Goal: Find specific page/section: Find specific page/section

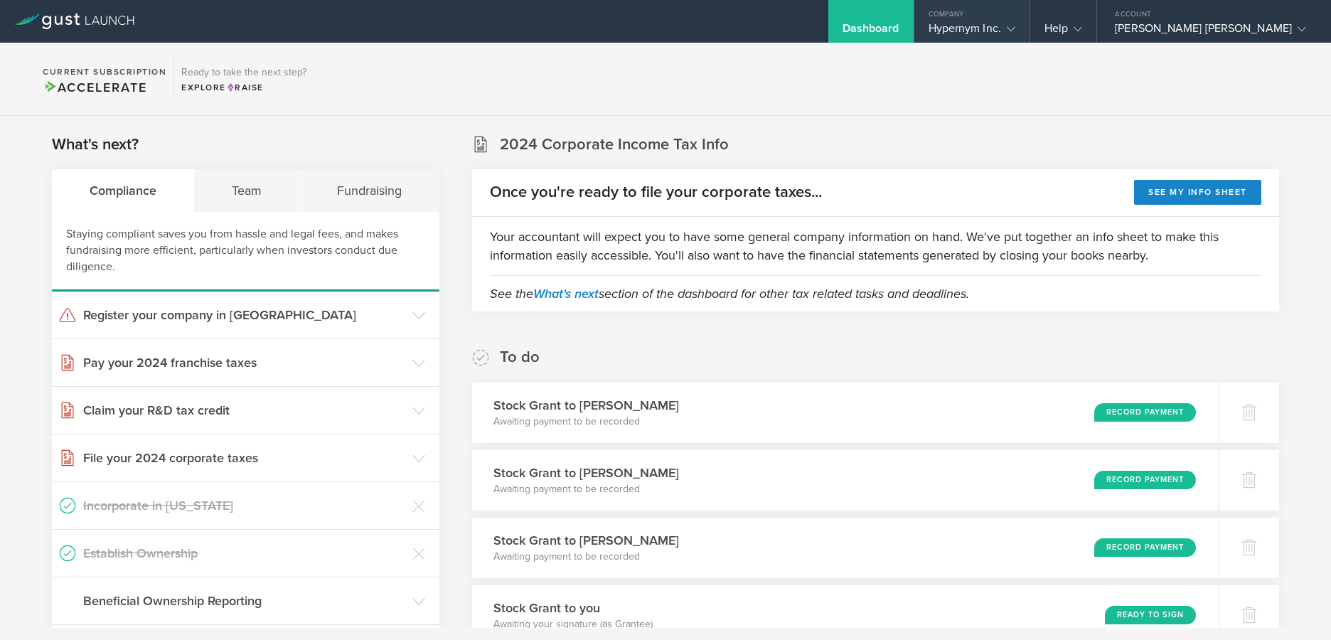
click at [954, 21] on div "Hypernym Inc." at bounding box center [972, 31] width 87 height 21
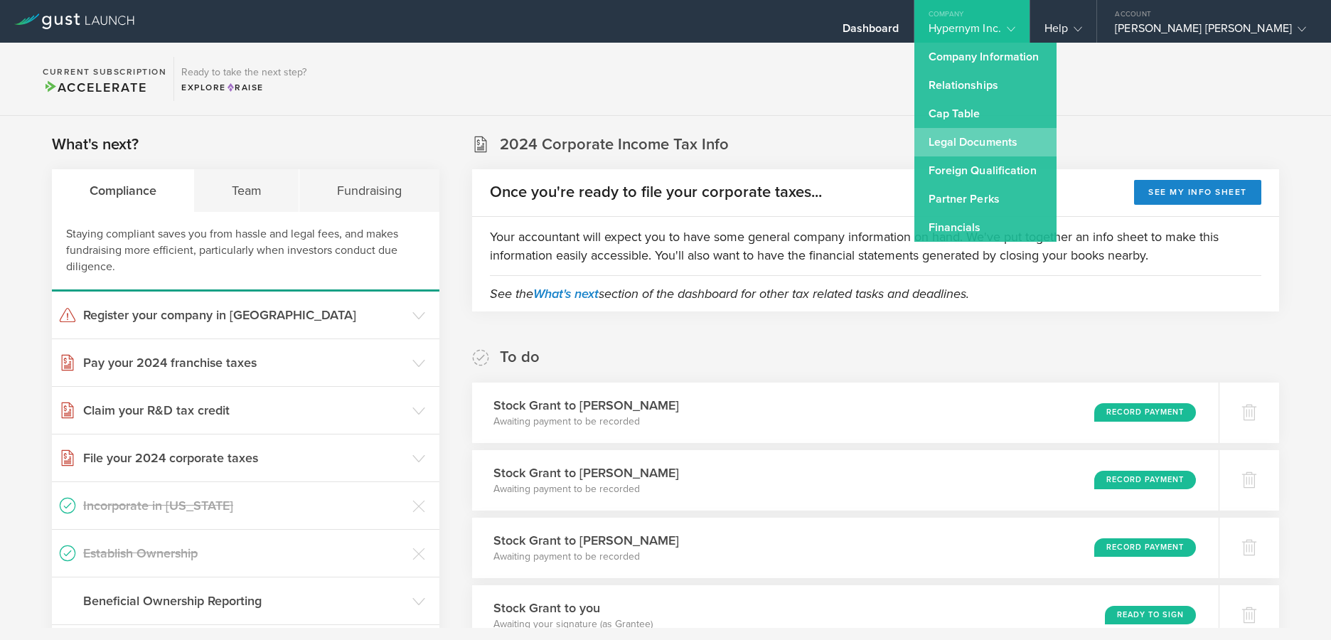
click at [950, 144] on link "Legal Documents" at bounding box center [986, 142] width 142 height 28
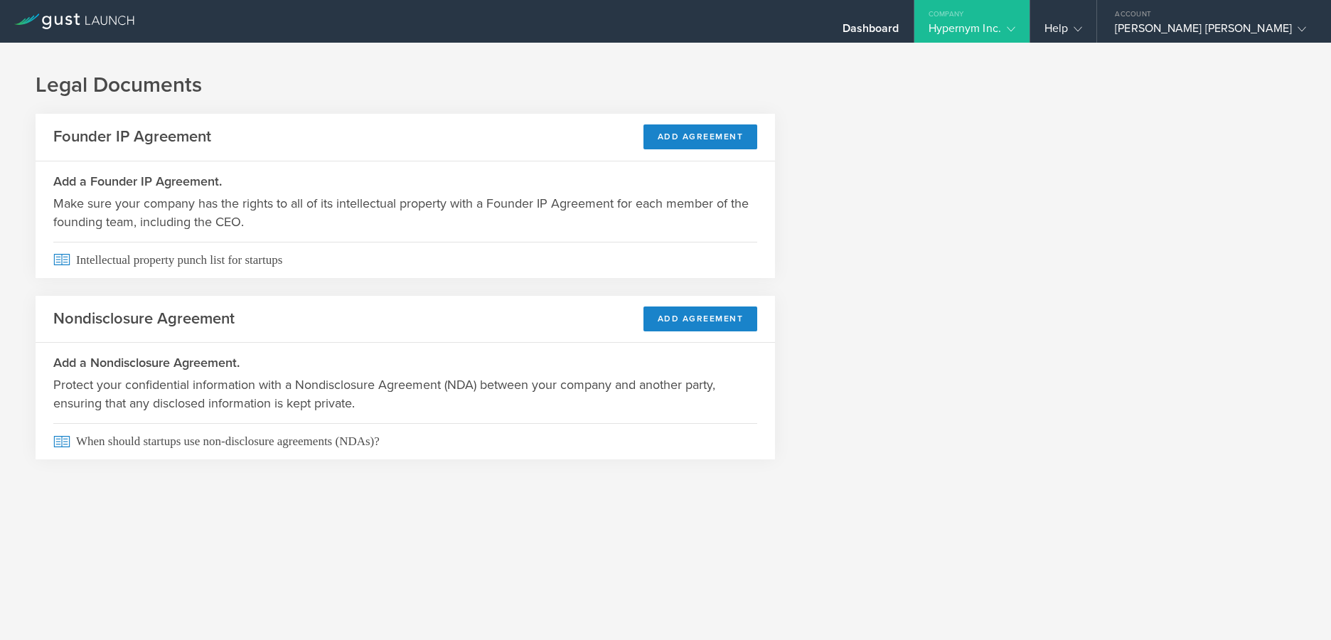
click at [929, 28] on div "Hypernym Inc." at bounding box center [972, 31] width 87 height 21
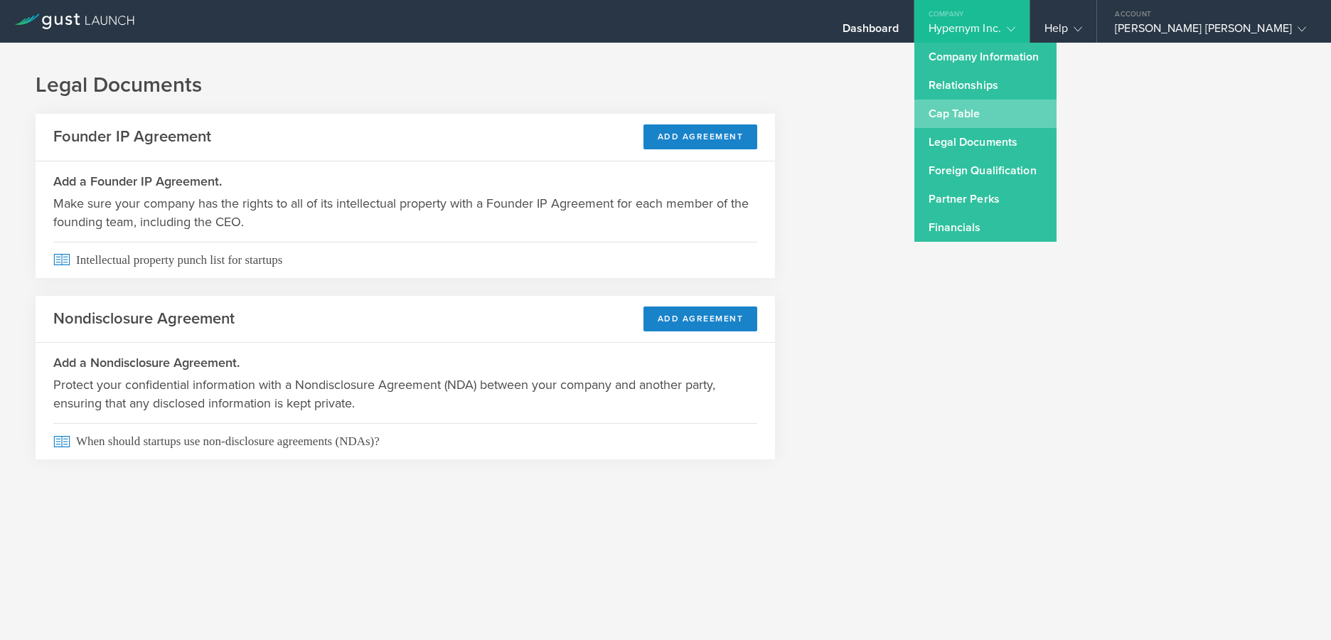
click at [952, 101] on link "Cap Table" at bounding box center [986, 114] width 142 height 28
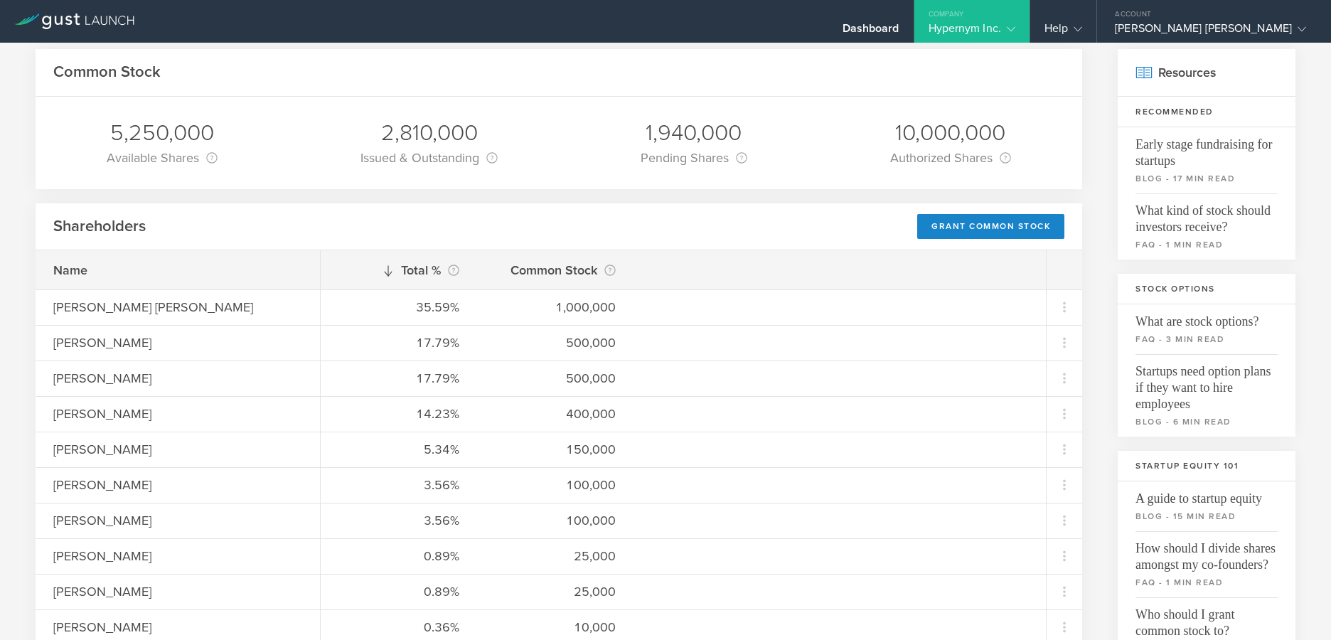
scroll to position [74, 0]
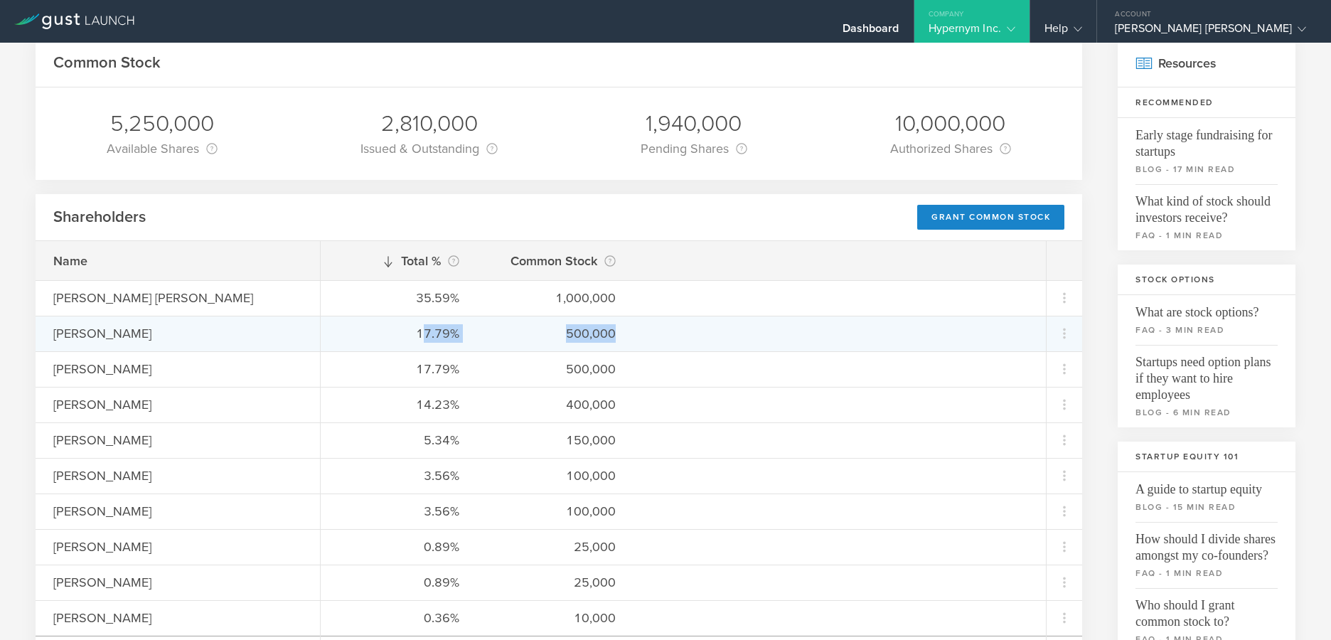
drag, startPoint x: 422, startPoint y: 338, endPoint x: 544, endPoint y: 348, distance: 122.7
click at [544, 348] on div "17.79% 500,000" at bounding box center [683, 334] width 725 height 36
drag, startPoint x: 563, startPoint y: 342, endPoint x: 593, endPoint y: 335, distance: 30.7
click at [563, 341] on div "17.79% 500,000" at bounding box center [683, 334] width 725 height 36
drag, startPoint x: 609, startPoint y: 333, endPoint x: 582, endPoint y: 336, distance: 26.5
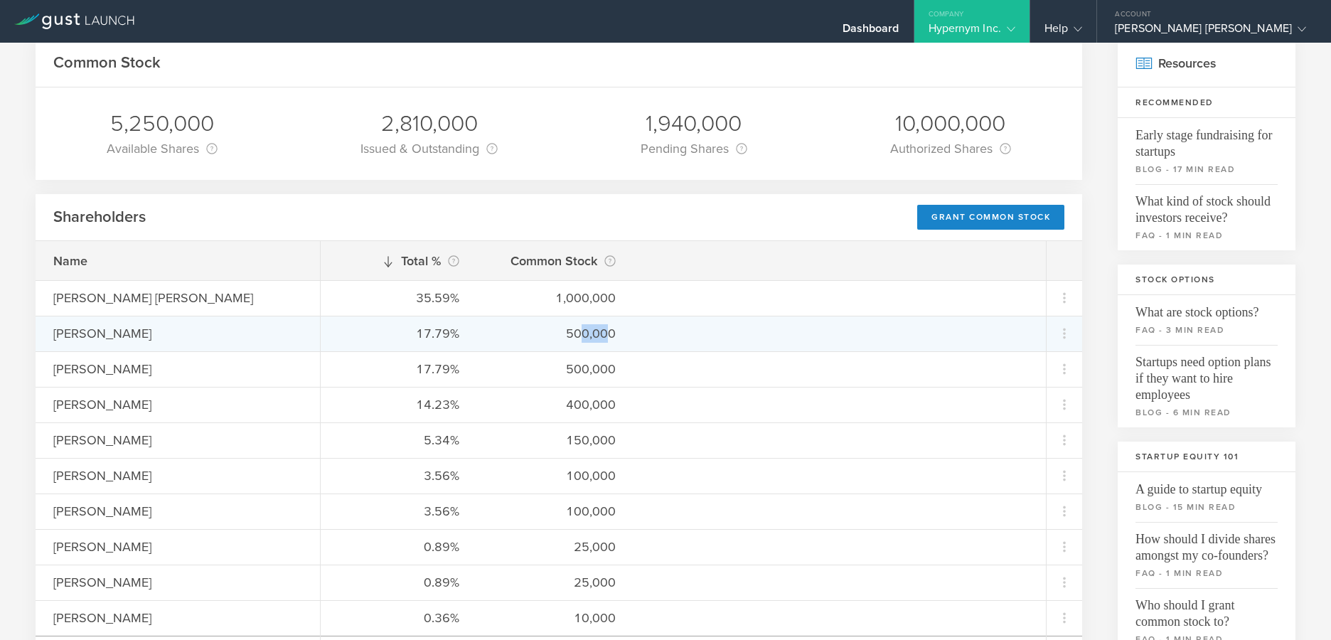
click at [582, 336] on div "500,000" at bounding box center [555, 333] width 121 height 18
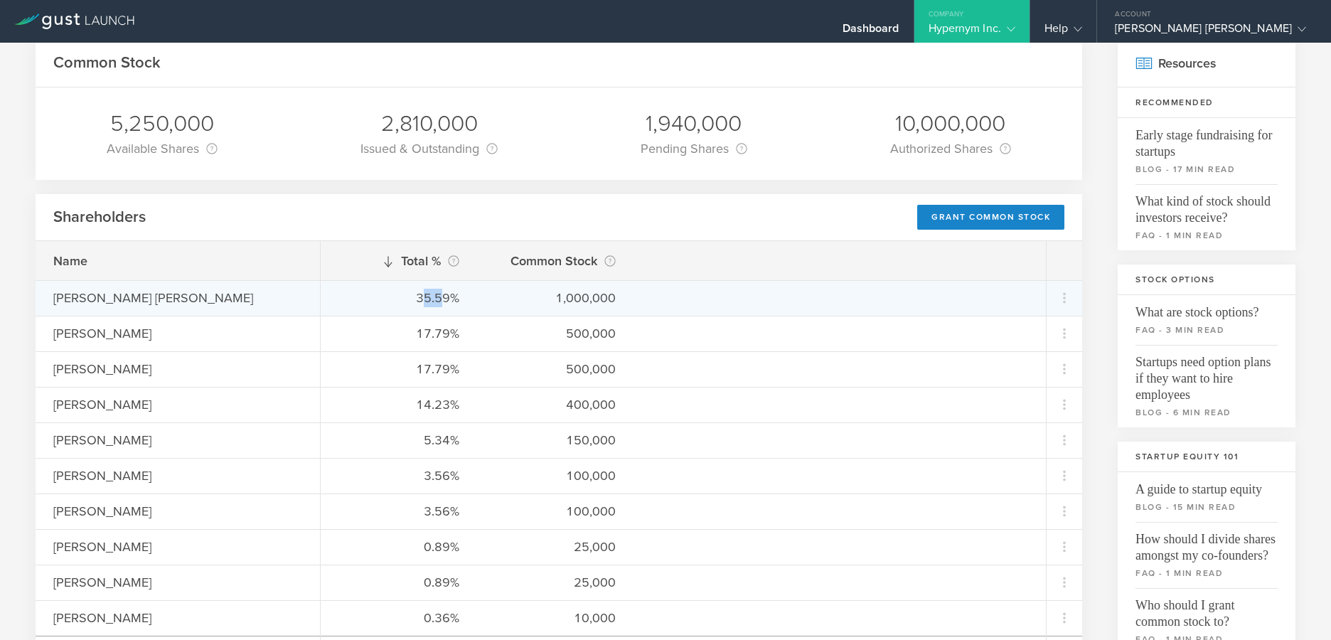
drag, startPoint x: 424, startPoint y: 298, endPoint x: 443, endPoint y: 299, distance: 19.2
click at [443, 299] on div "35.59%" at bounding box center [399, 298] width 121 height 18
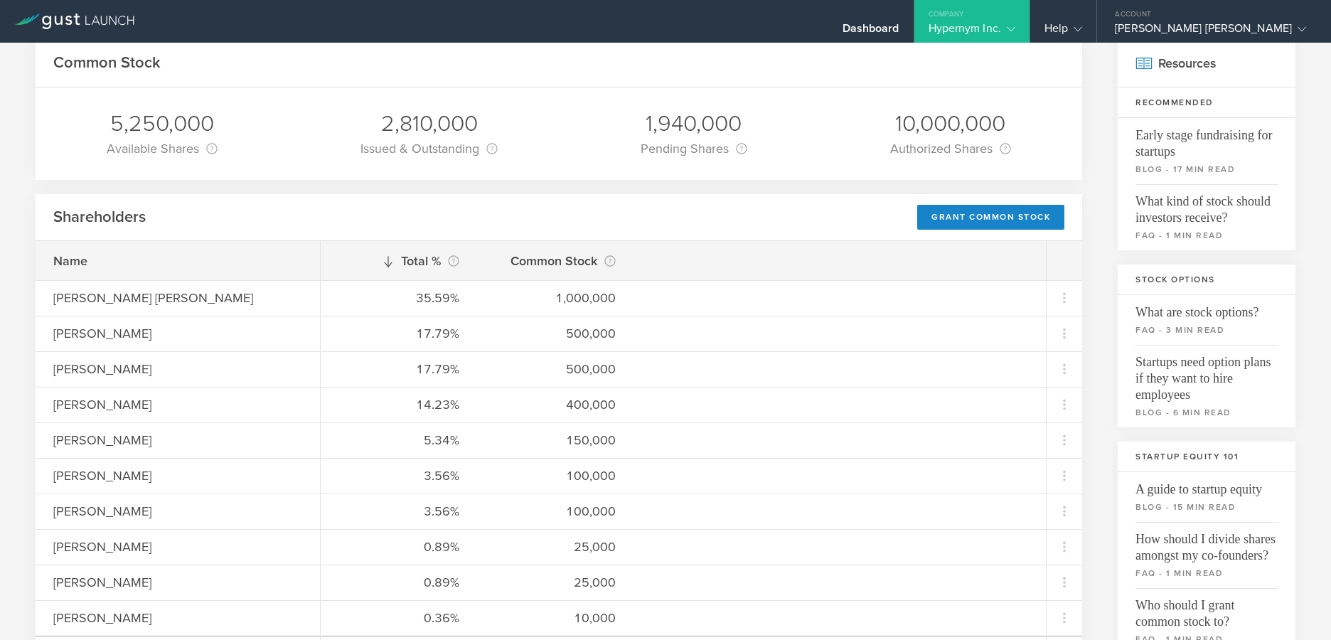
drag, startPoint x: 135, startPoint y: 123, endPoint x: 173, endPoint y: 124, distance: 37.7
click at [173, 124] on div "5,250,000" at bounding box center [162, 124] width 111 height 30
drag, startPoint x: 959, startPoint y: 124, endPoint x: 900, endPoint y: 124, distance: 59.0
click at [900, 124] on div "10,000,000" at bounding box center [950, 124] width 121 height 30
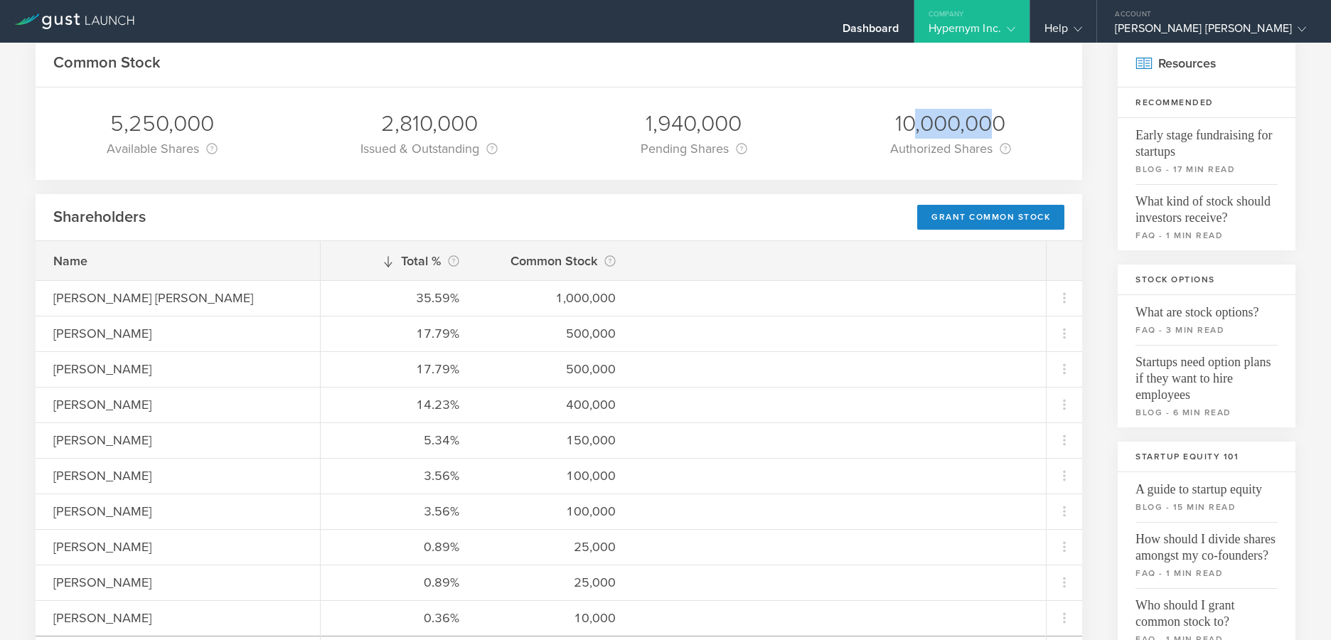
click at [899, 124] on div "10,000,000" at bounding box center [950, 124] width 121 height 30
drag, startPoint x: 891, startPoint y: 127, endPoint x: 990, endPoint y: 124, distance: 98.9
click at [990, 124] on div "10,000,000" at bounding box center [950, 124] width 121 height 30
drag, startPoint x: 988, startPoint y: 122, endPoint x: 895, endPoint y: 121, distance: 92.5
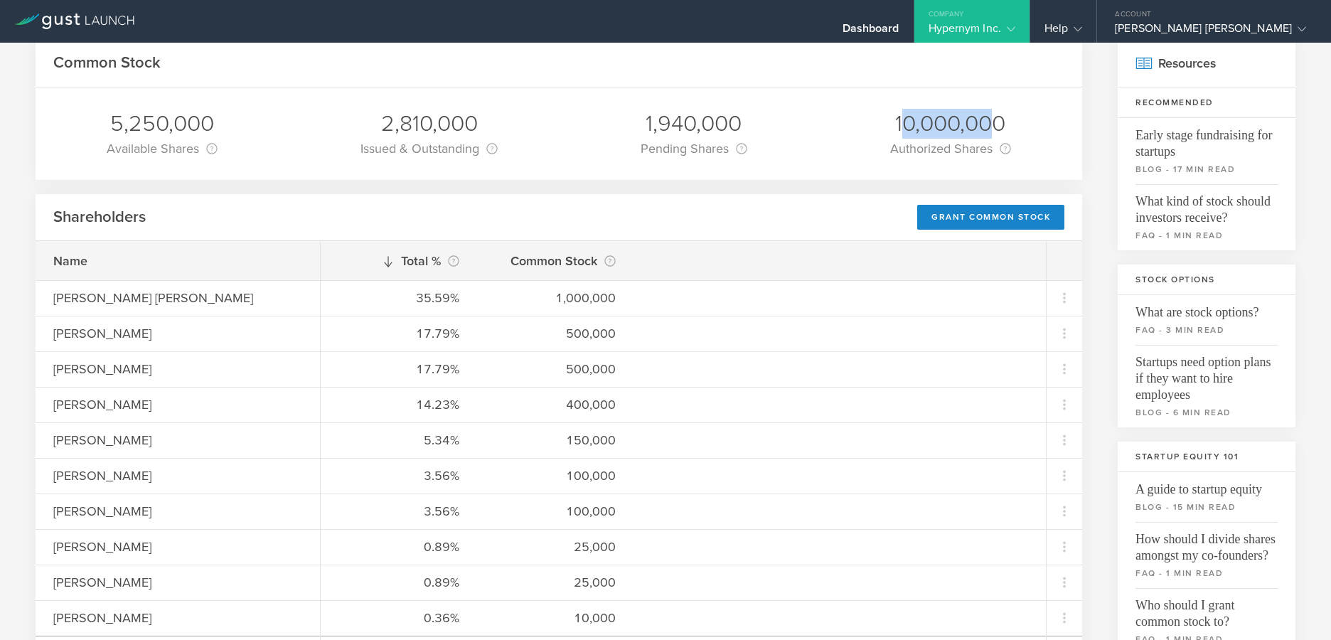
click at [895, 121] on div "10,000,000" at bounding box center [950, 124] width 121 height 30
drag, startPoint x: 979, startPoint y: 128, endPoint x: 892, endPoint y: 120, distance: 87.1
click at [892, 120] on div "10,000,000" at bounding box center [950, 124] width 121 height 30
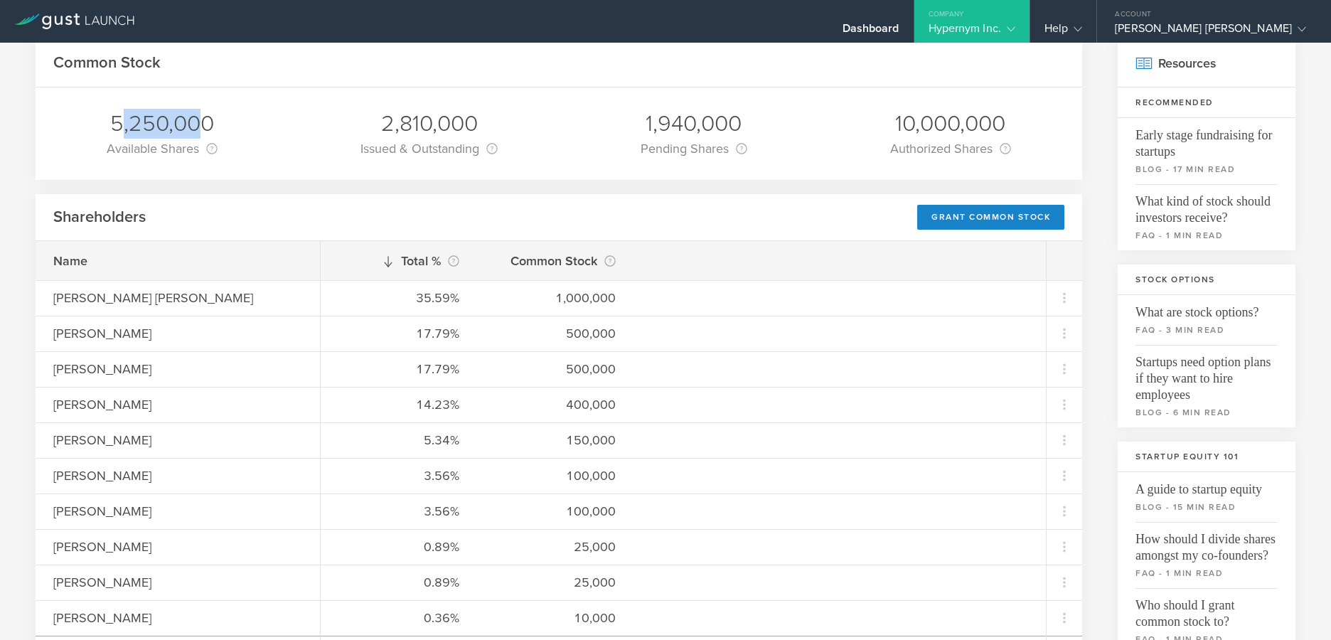
drag, startPoint x: 127, startPoint y: 123, endPoint x: 201, endPoint y: 124, distance: 74.7
click at [201, 124] on div "5,250,000" at bounding box center [162, 124] width 111 height 30
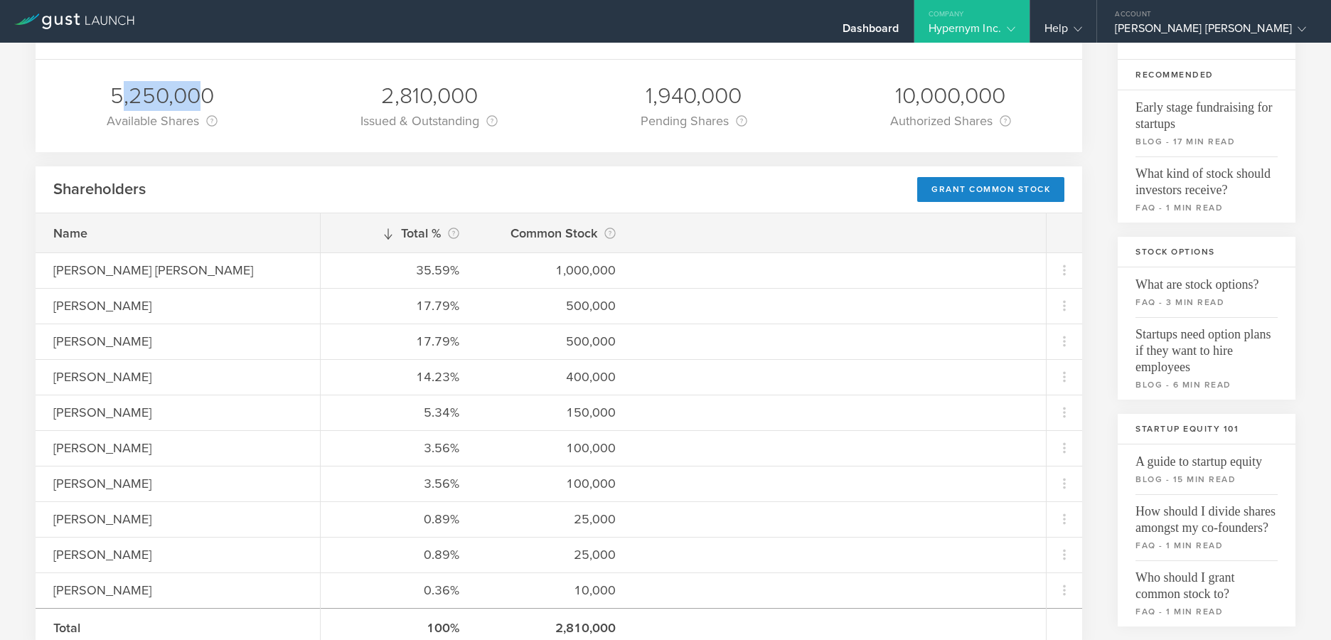
scroll to position [111, 0]
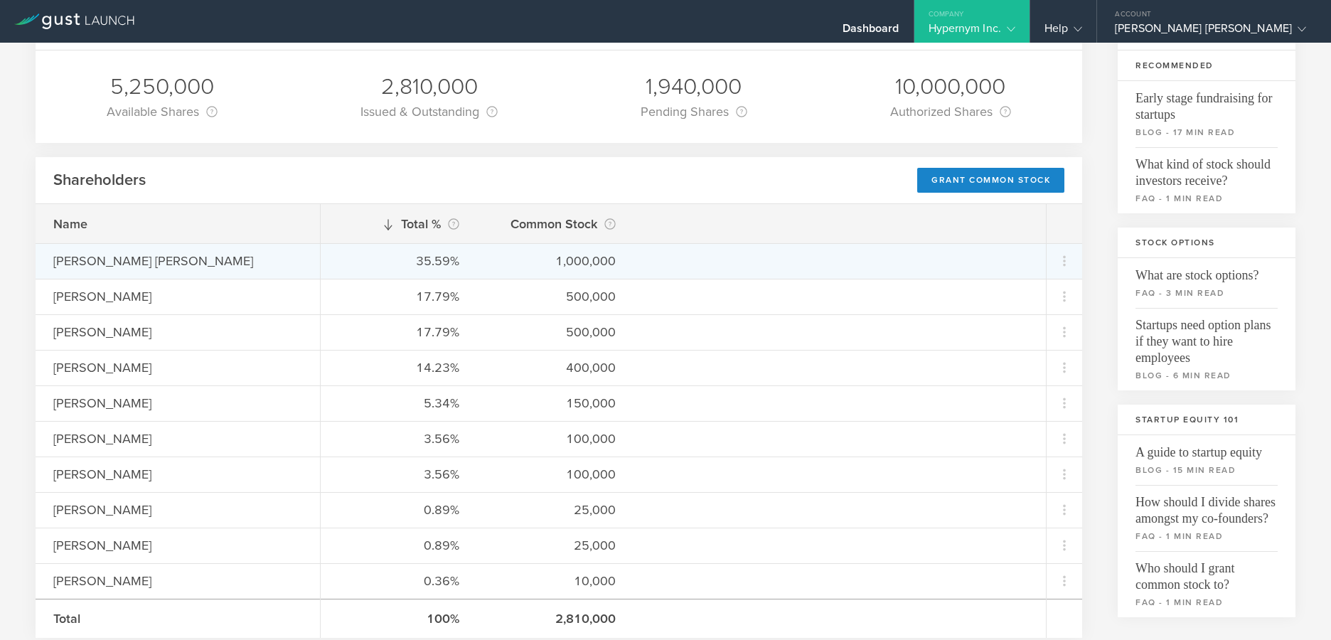
click at [426, 266] on div "35.59%" at bounding box center [399, 261] width 121 height 18
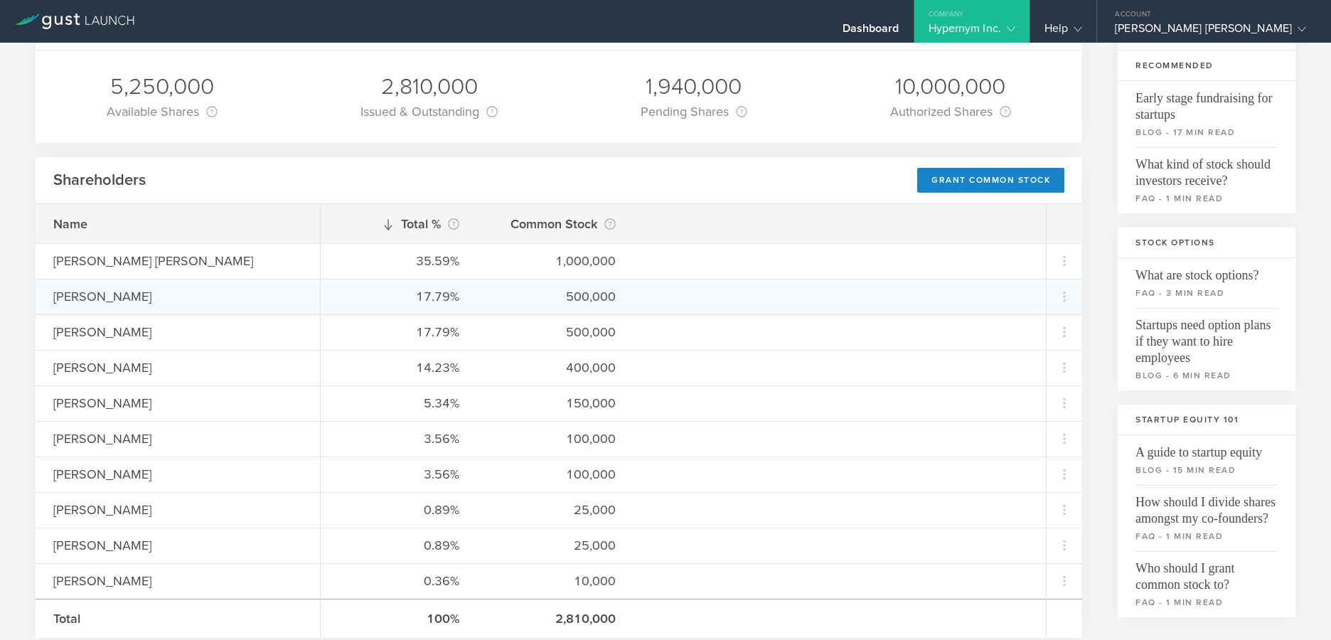
click at [440, 287] on div "17.79%" at bounding box center [399, 296] width 121 height 18
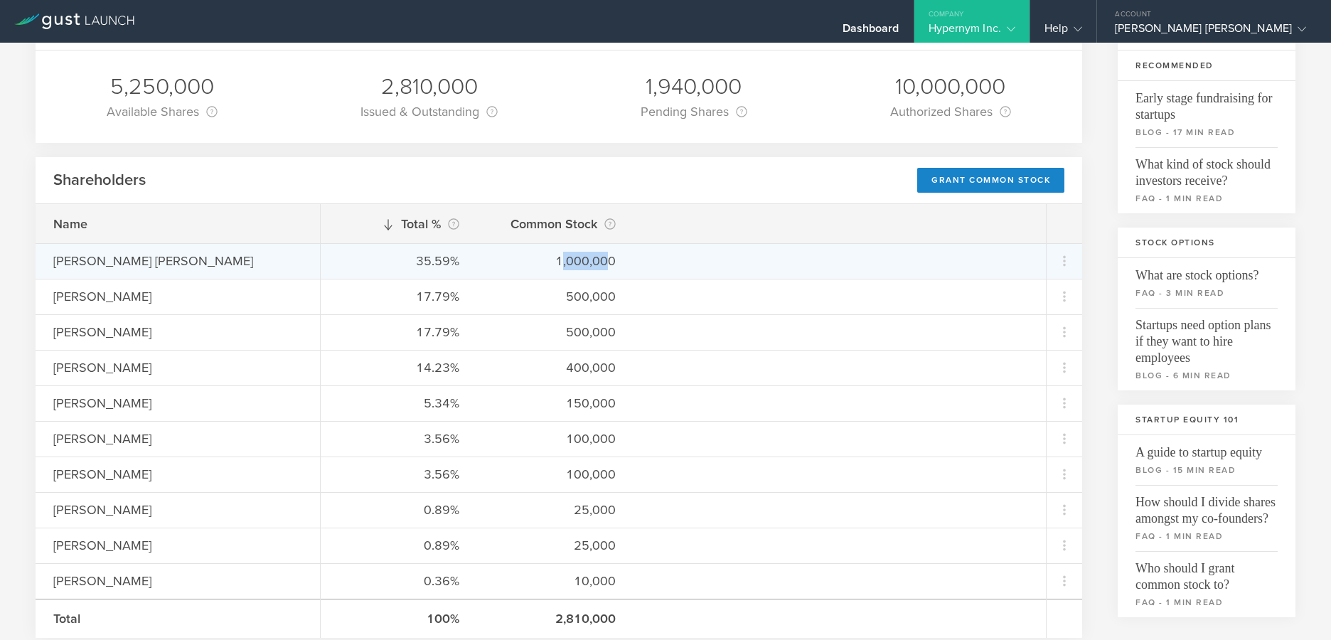
drag, startPoint x: 563, startPoint y: 260, endPoint x: 610, endPoint y: 260, distance: 47.6
click at [610, 260] on div "1,000,000" at bounding box center [555, 261] width 121 height 18
drag, startPoint x: 610, startPoint y: 260, endPoint x: 575, endPoint y: 265, distance: 35.2
click at [575, 265] on div "1,000,000" at bounding box center [555, 261] width 121 height 18
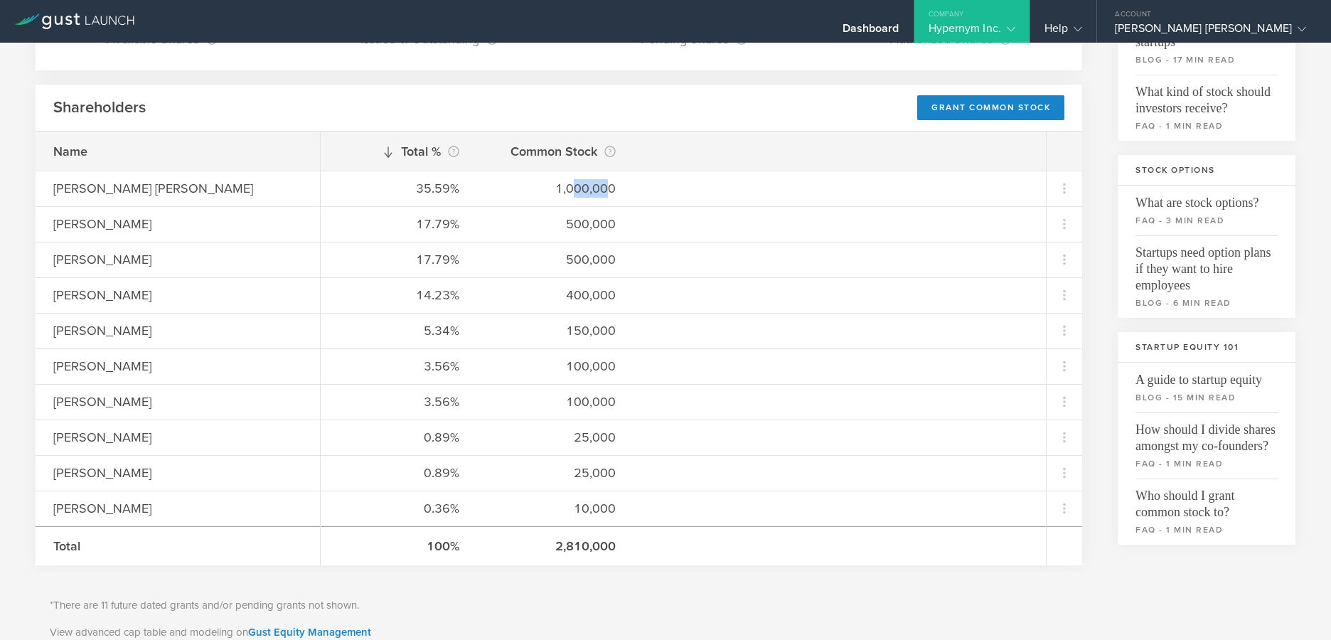
scroll to position [619, 0]
